Goal: Contribute content: Share content

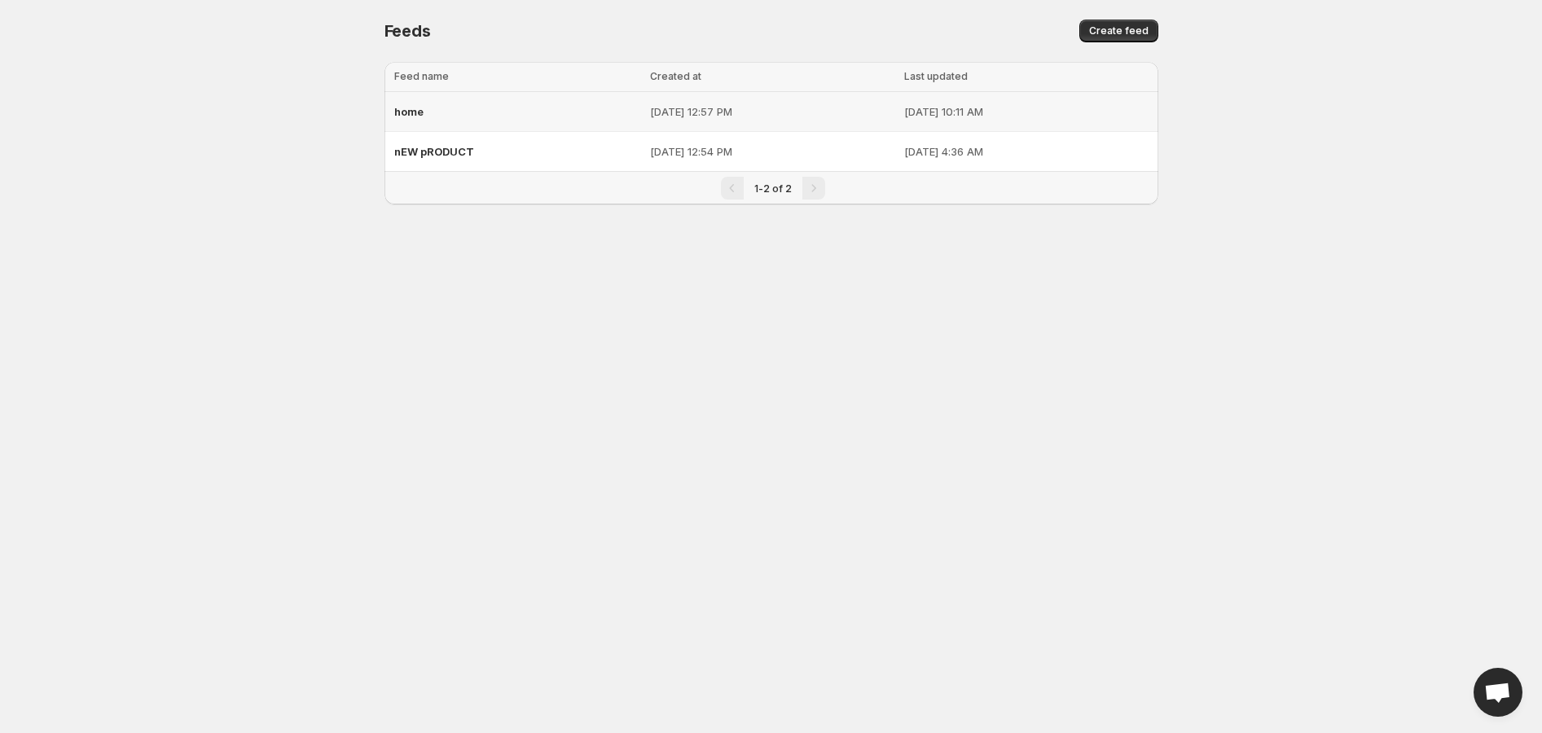
click at [441, 116] on div "home" at bounding box center [517, 111] width 246 height 29
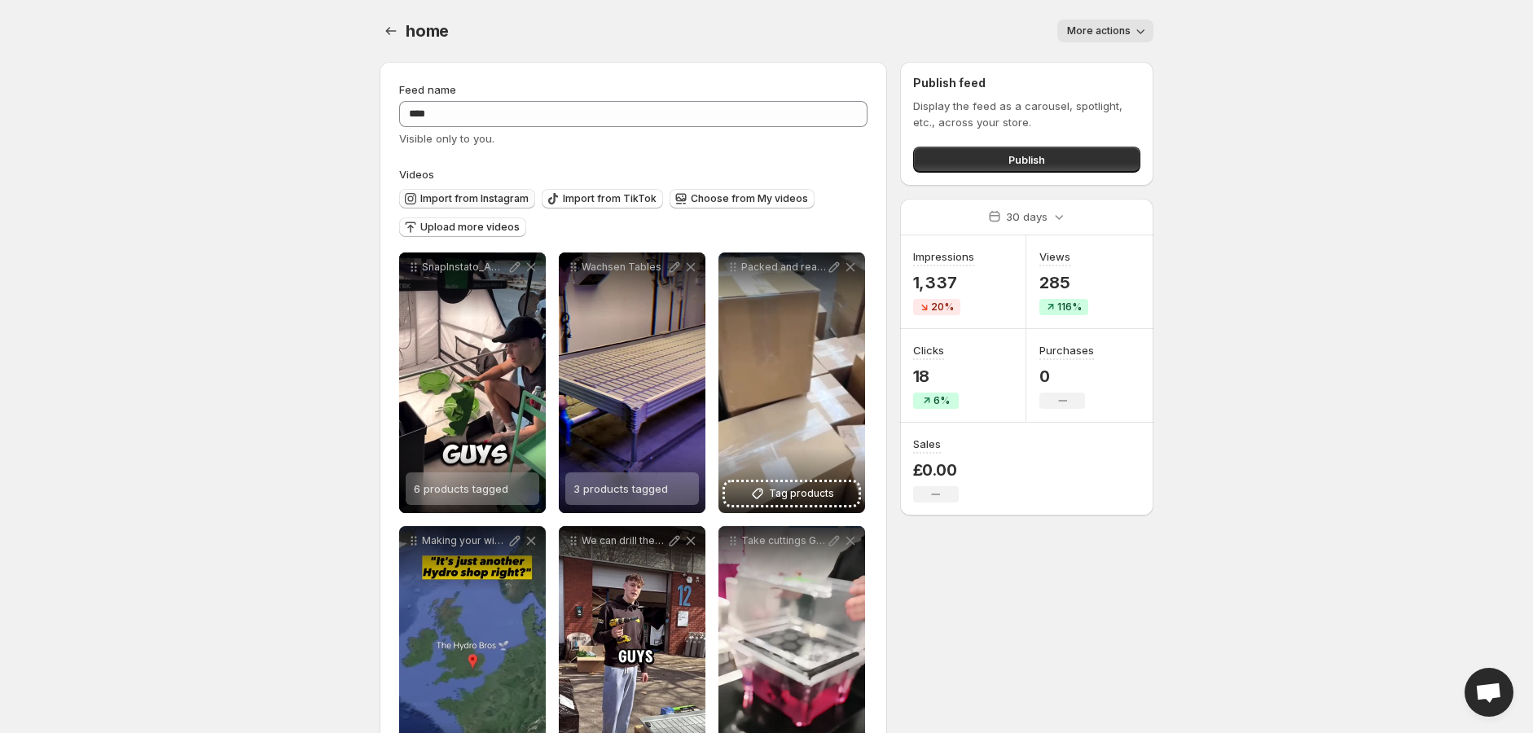
click at [490, 195] on span "Import from Instagram" at bounding box center [474, 198] width 108 height 13
click at [472, 191] on button "Import from Instagram" at bounding box center [467, 199] width 136 height 20
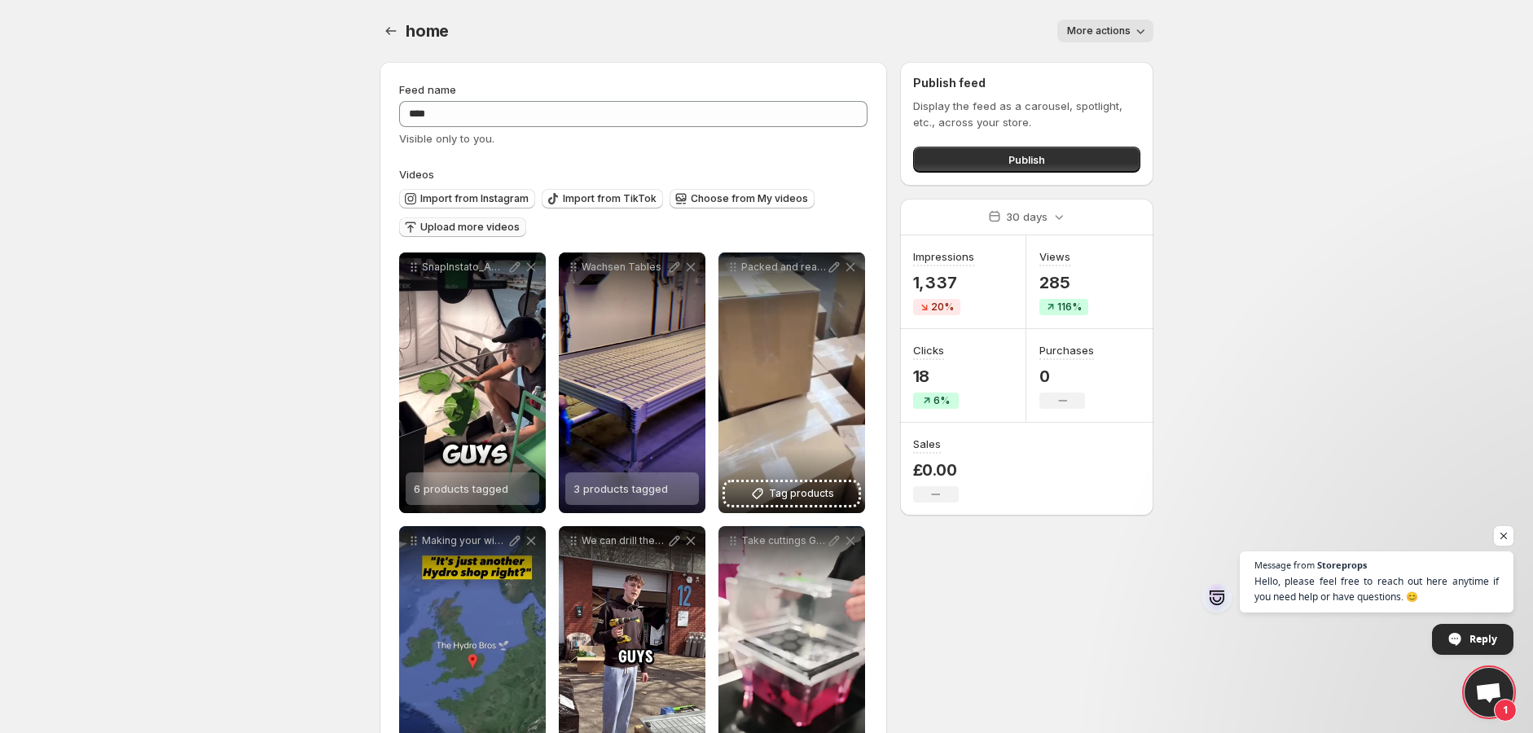
click at [473, 226] on span "Upload more videos" at bounding box center [469, 227] width 99 height 13
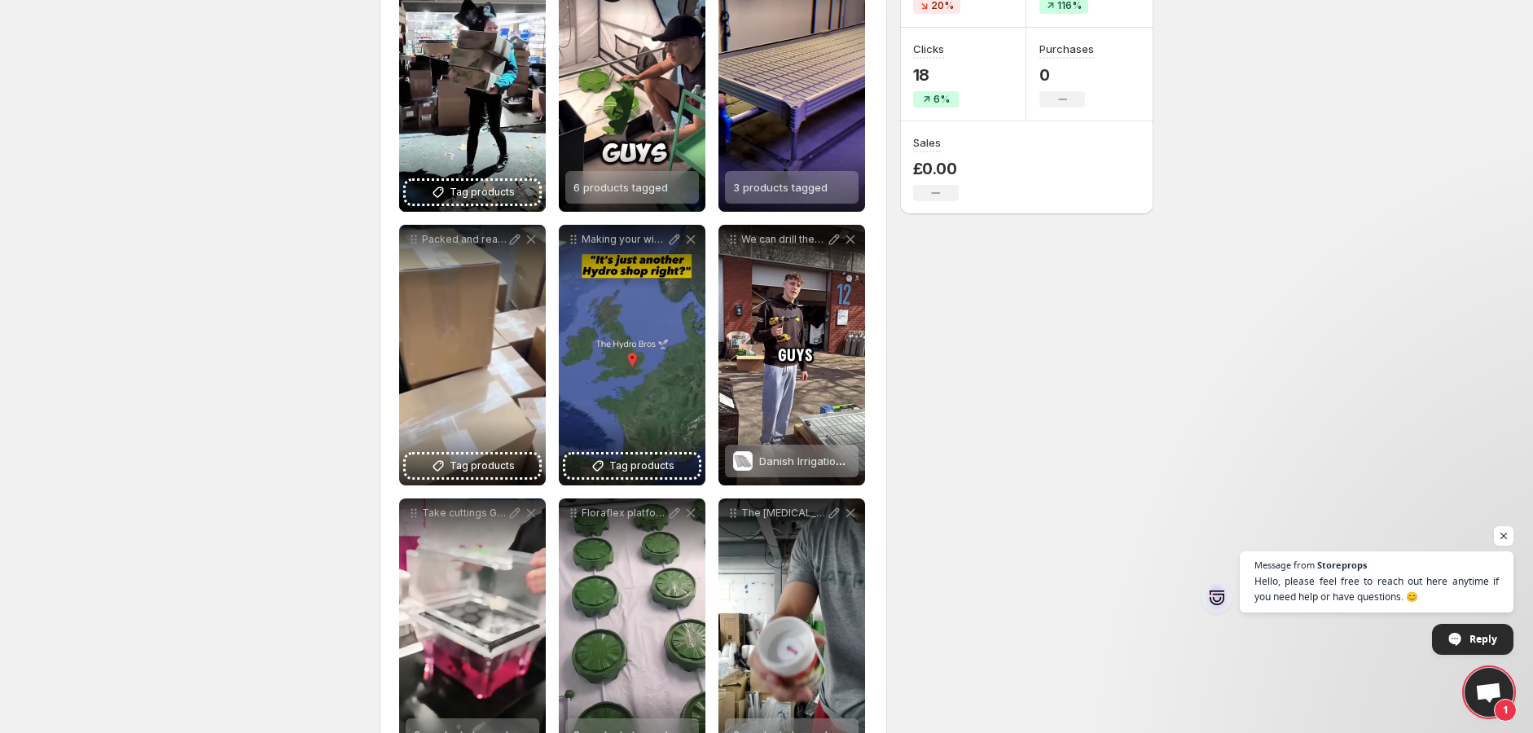
scroll to position [151, 0]
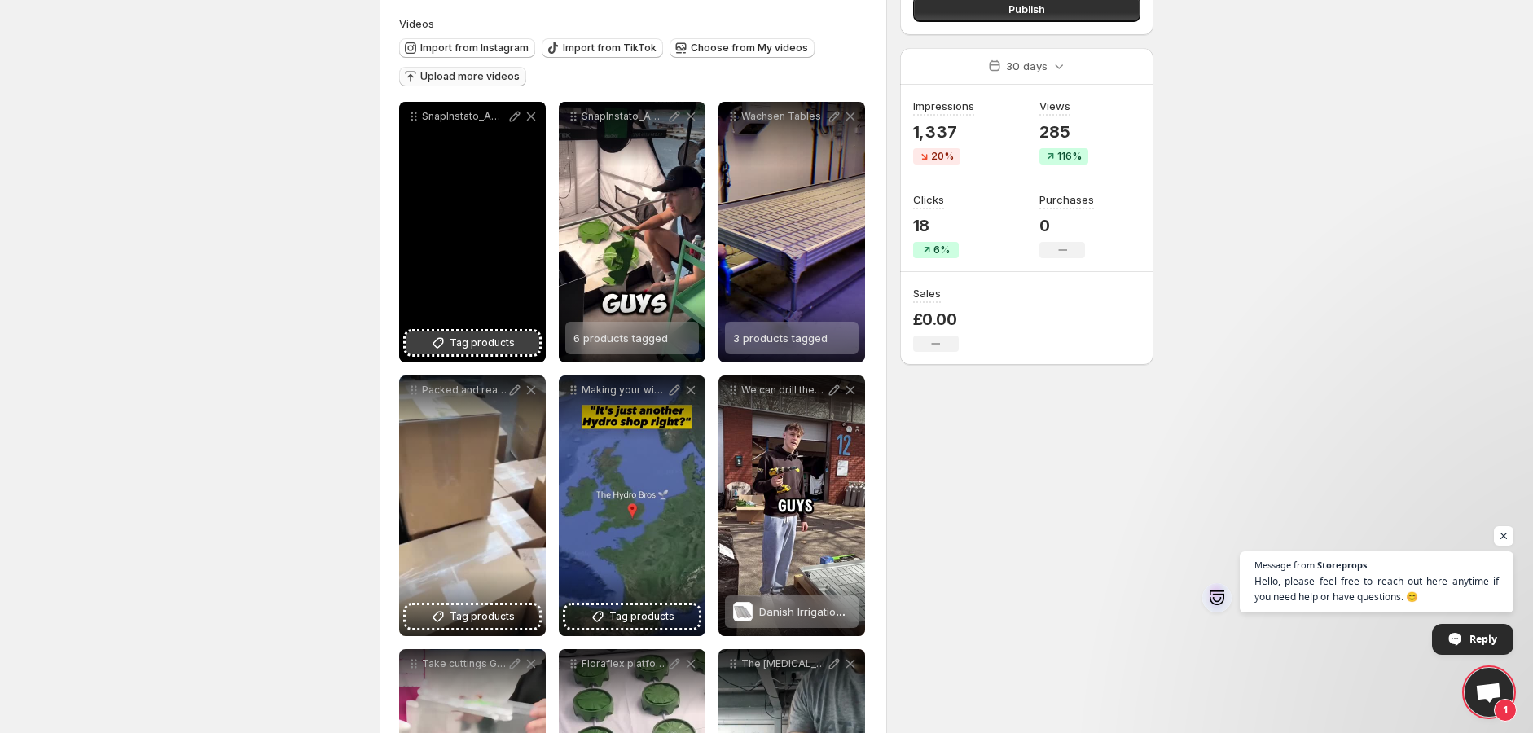
click at [495, 342] on span "Tag products" at bounding box center [482, 343] width 65 height 16
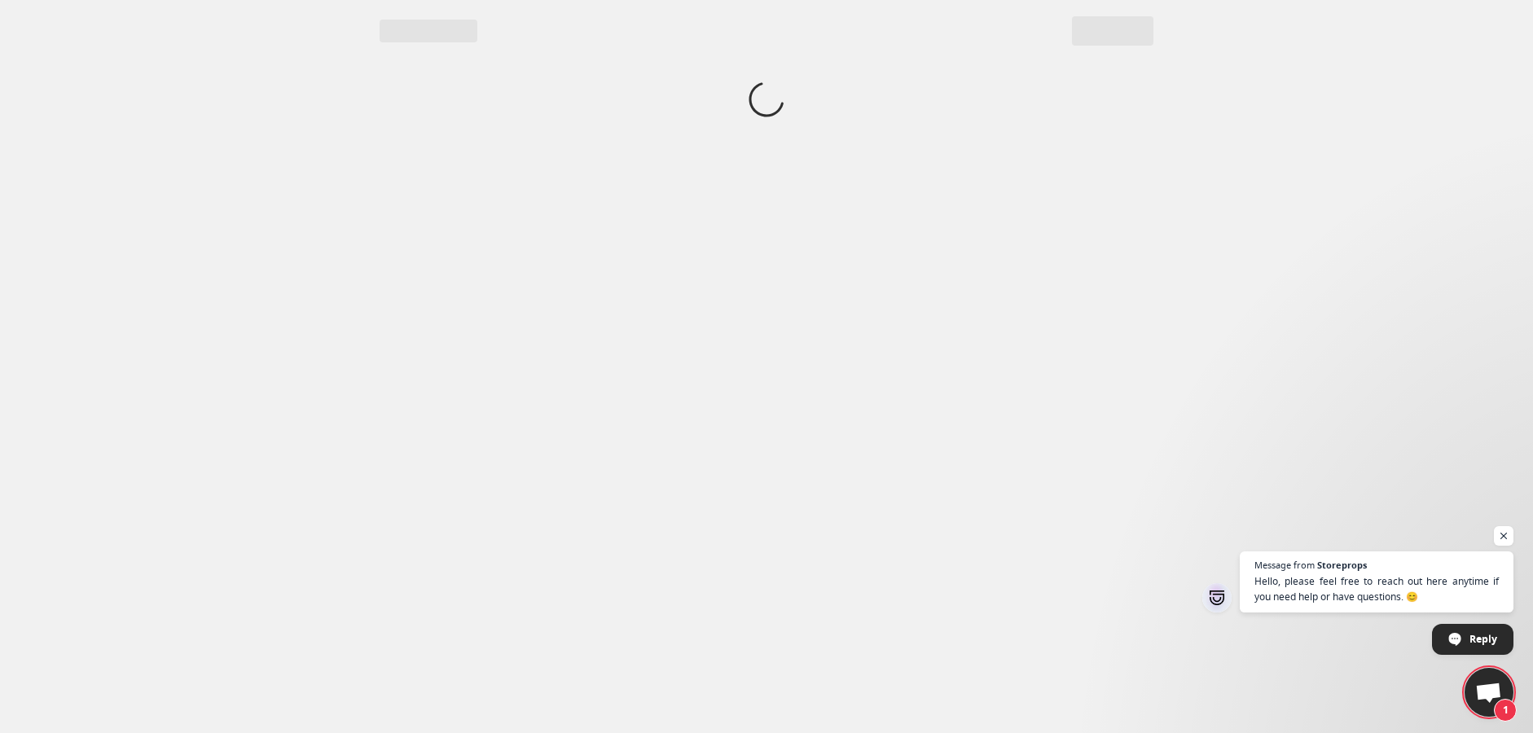
scroll to position [0, 0]
